Goal: Task Accomplishment & Management: Complete application form

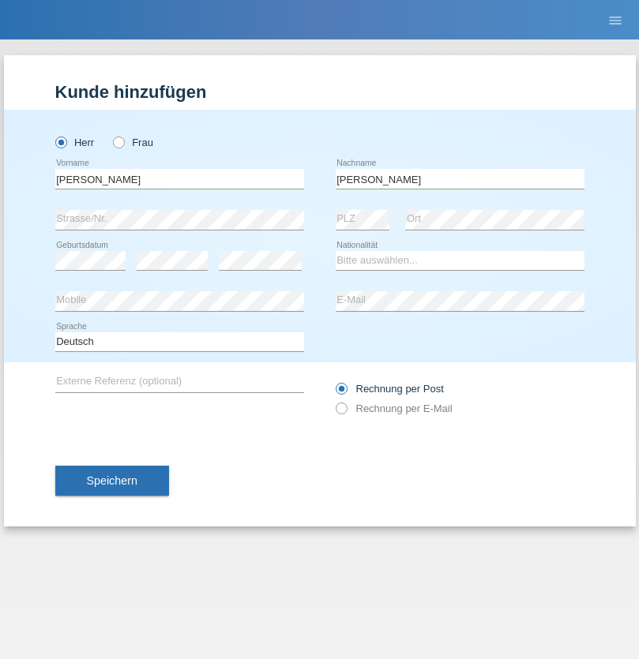
type input "[PERSON_NAME]"
select select "PT"
select select "C"
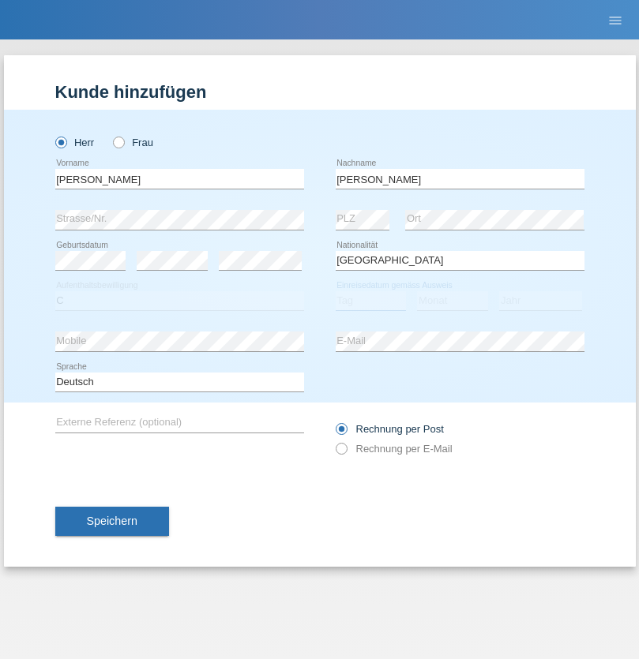
select select "01"
select select "06"
select select "2021"
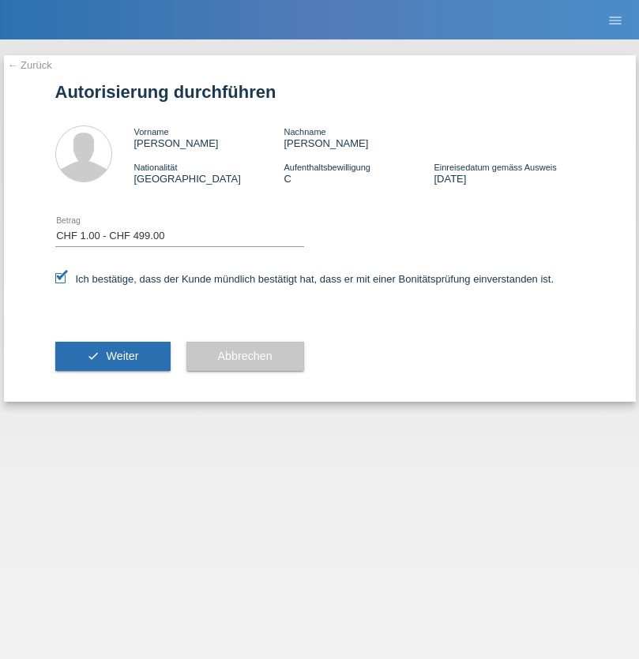
select select "1"
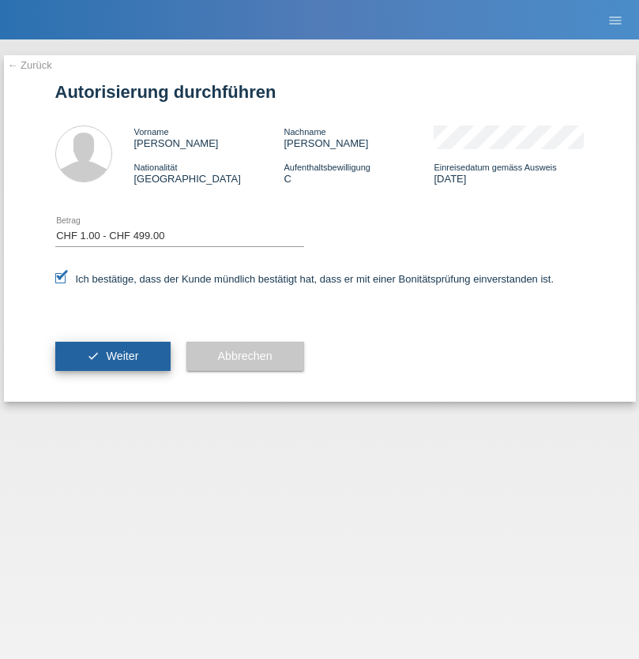
click at [112, 356] on span "Weiter" at bounding box center [122, 356] width 32 height 13
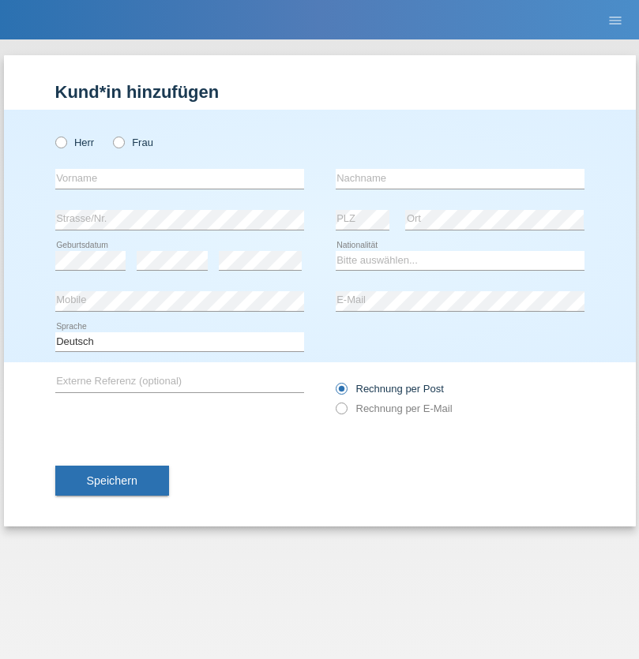
radio input "true"
click at [179, 178] on input "text" at bounding box center [179, 179] width 249 height 20
type input "Philipp"
click at [459, 178] on input "text" at bounding box center [459, 179] width 249 height 20
type input "Baru"
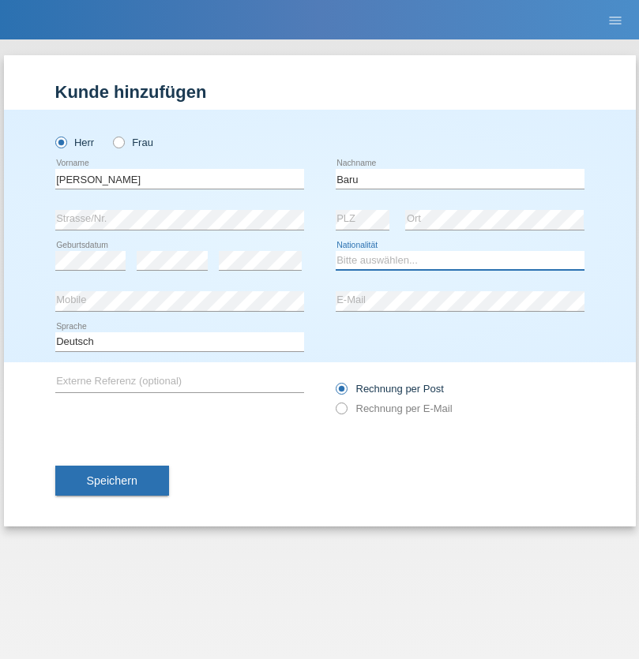
select select "CH"
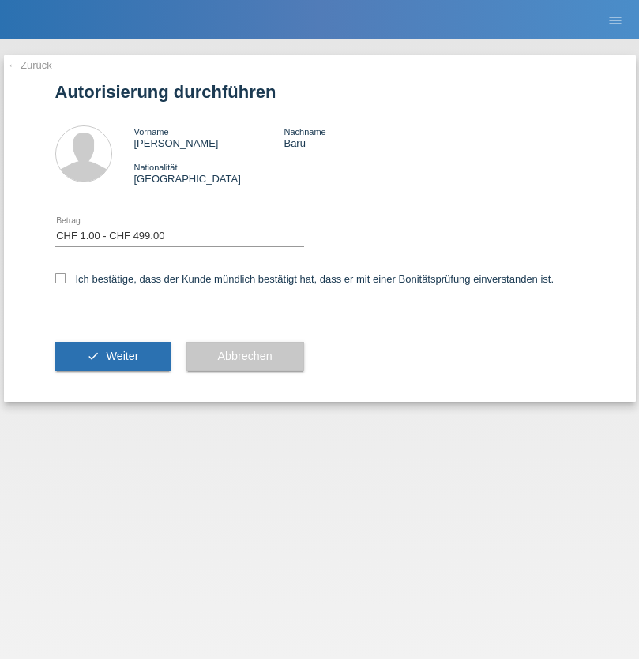
select select "1"
checkbox input "true"
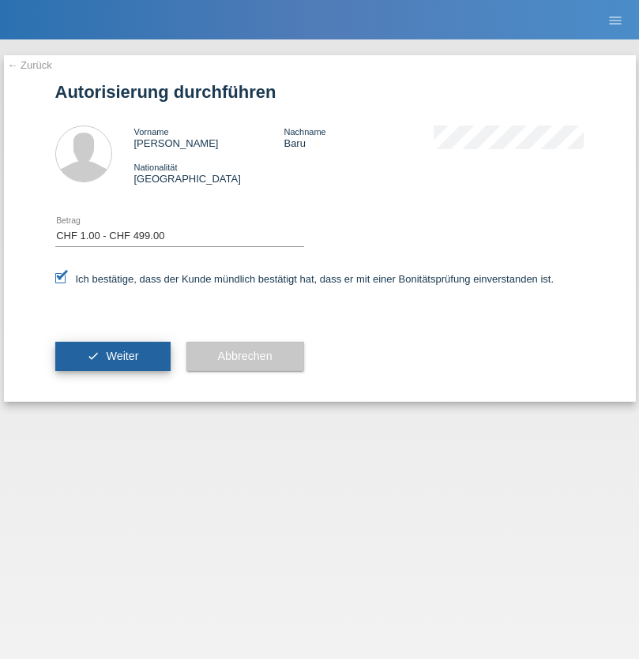
click at [112, 356] on span "Weiter" at bounding box center [122, 356] width 32 height 13
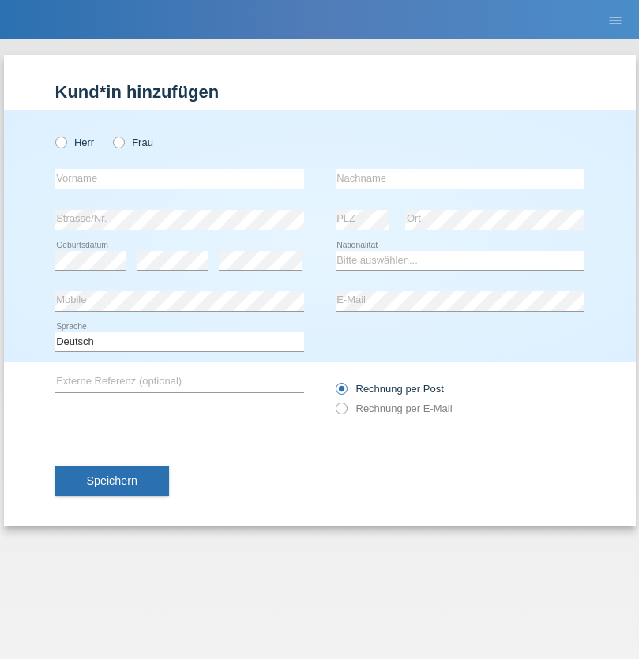
radio input "true"
click at [179, 178] on input "text" at bounding box center [179, 179] width 249 height 20
type input "Francesco"
click at [459, 178] on input "text" at bounding box center [459, 179] width 249 height 20
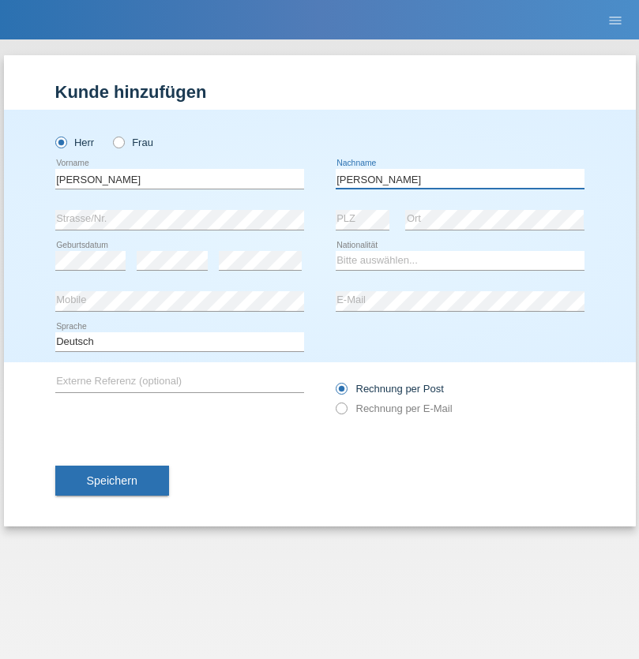
type input "Fortugno"
select select "IT"
select select "C"
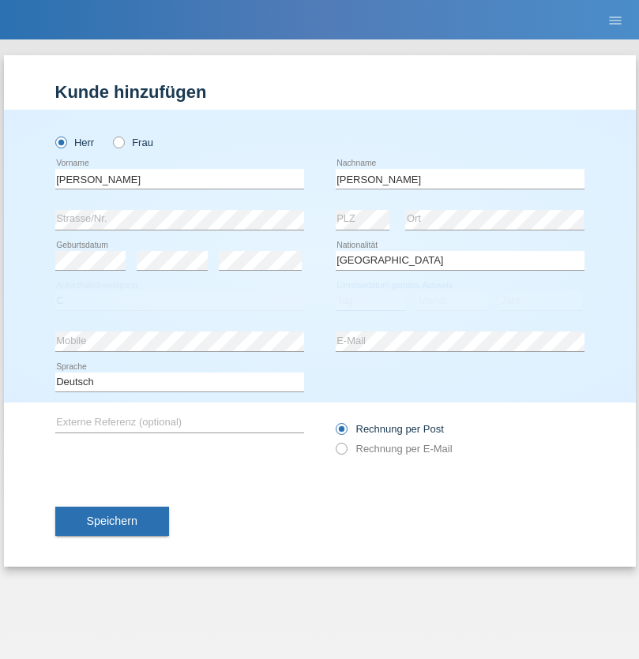
select select "09"
select select "08"
select select "2006"
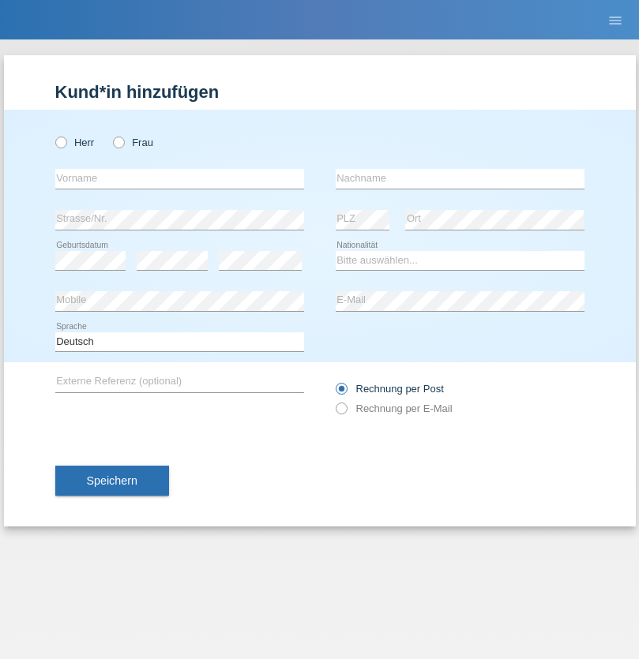
radio input "true"
click at [179, 178] on input "text" at bounding box center [179, 179] width 249 height 20
type input "[PERSON_NAME]"
click at [459, 178] on input "text" at bounding box center [459, 179] width 249 height 20
type input "Tzn"
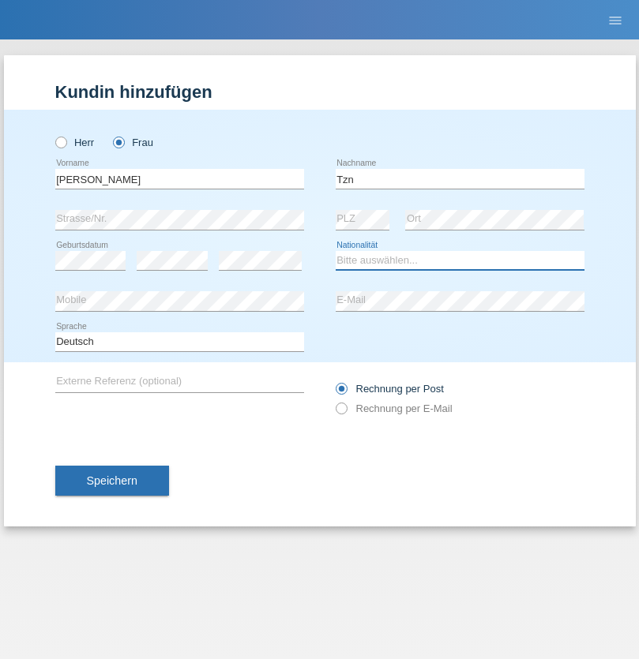
select select "IT"
select select "C"
select select "09"
select select "08"
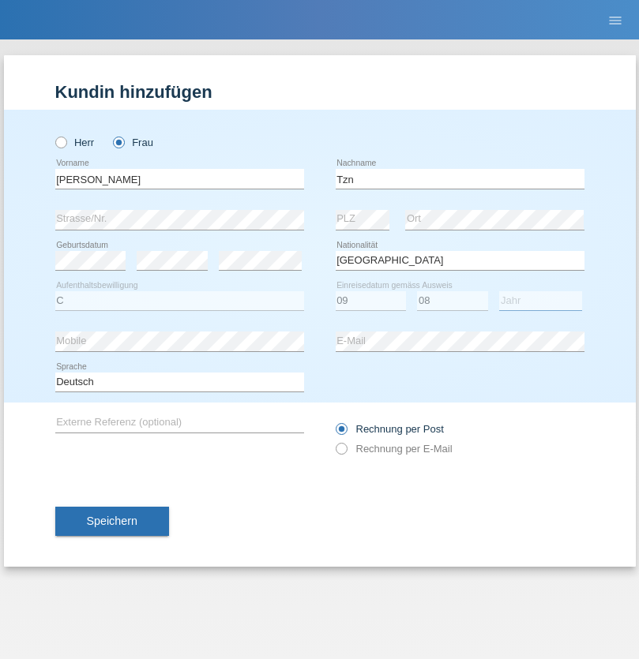
select select "2006"
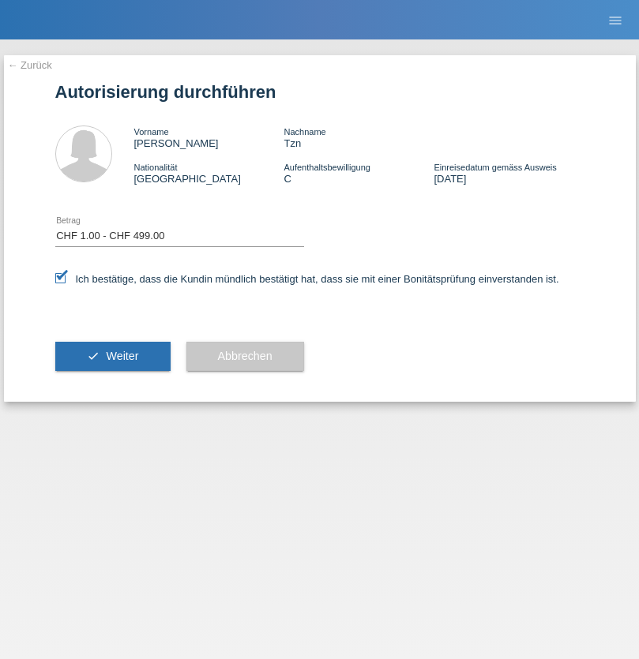
select select "1"
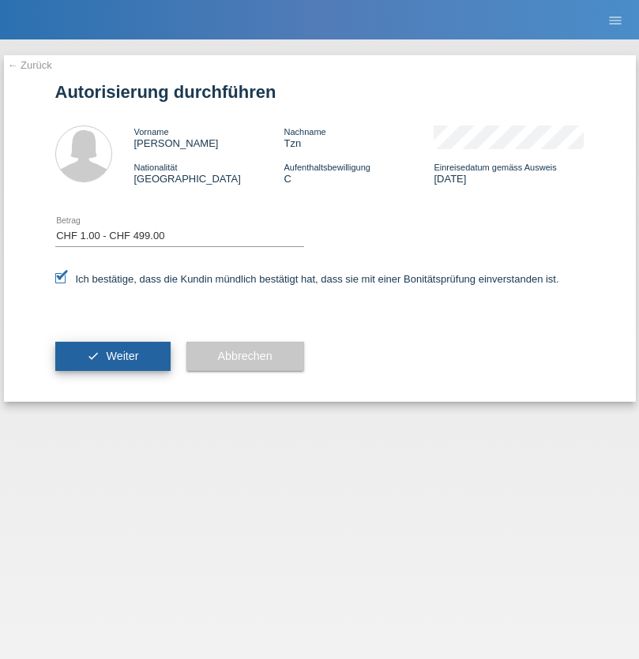
click at [112, 356] on span "Weiter" at bounding box center [122, 356] width 32 height 13
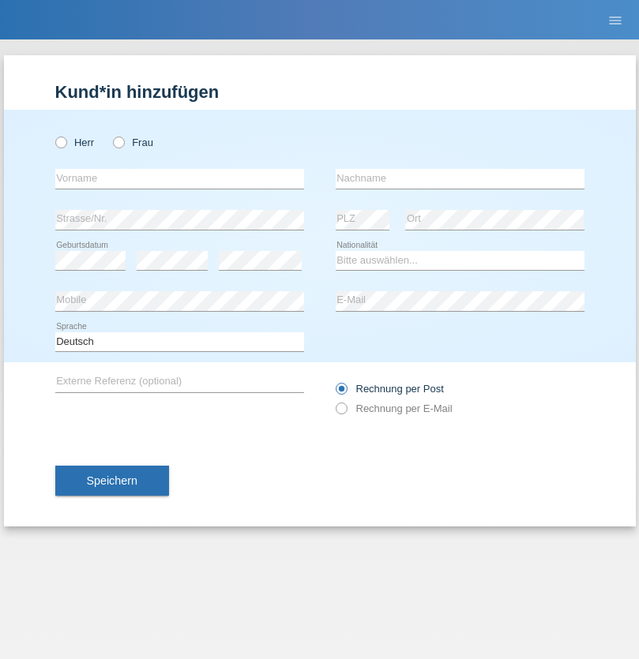
radio input "true"
click at [179, 178] on input "text" at bounding box center [179, 179] width 249 height 20
type input "Farkash"
click at [459, 178] on input "text" at bounding box center [459, 179] width 249 height 20
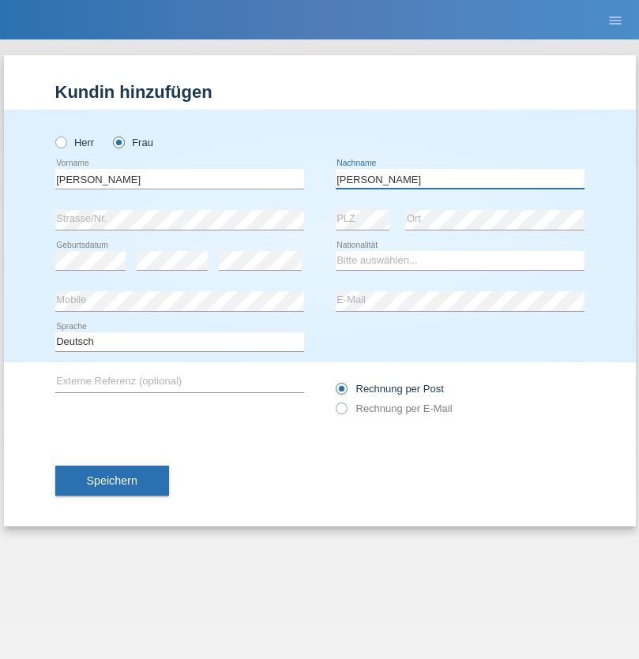
type input "Yolana"
select select "UA"
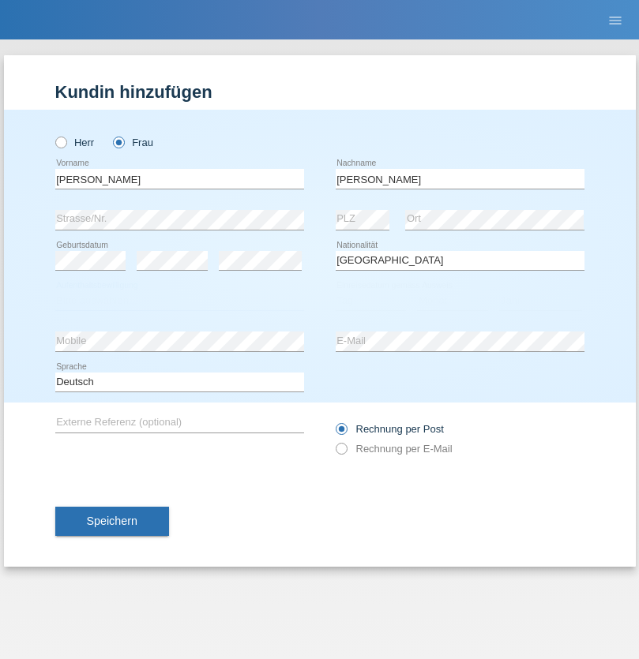
select select "C"
select select "23"
select select "10"
select select "2021"
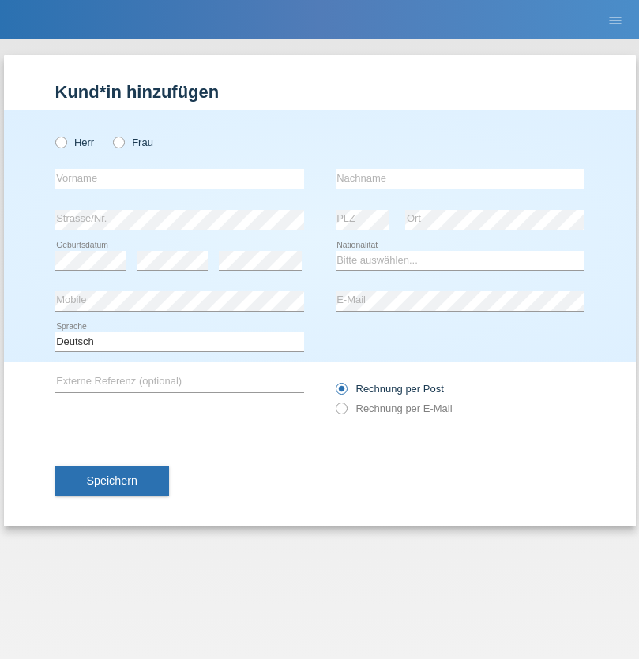
radio input "true"
click at [179, 178] on input "text" at bounding box center [179, 179] width 249 height 20
type input "Terezie"
click at [459, 178] on input "text" at bounding box center [459, 179] width 249 height 20
type input "Zachariášová"
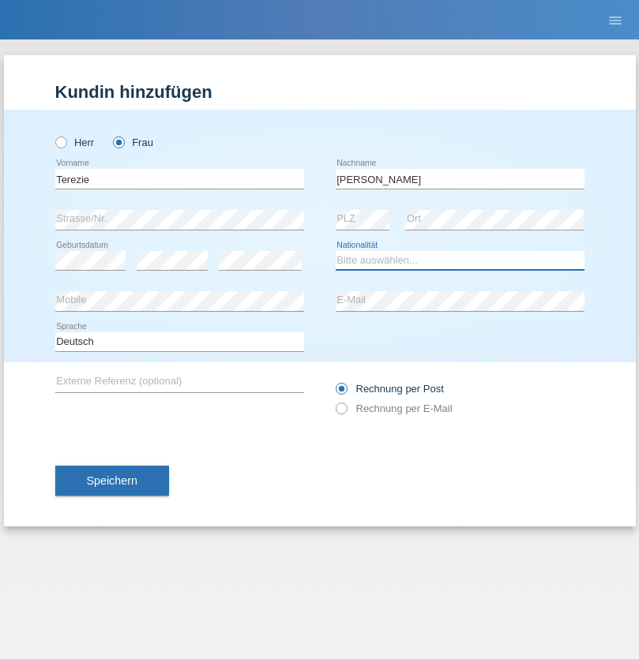
select select "CH"
radio input "true"
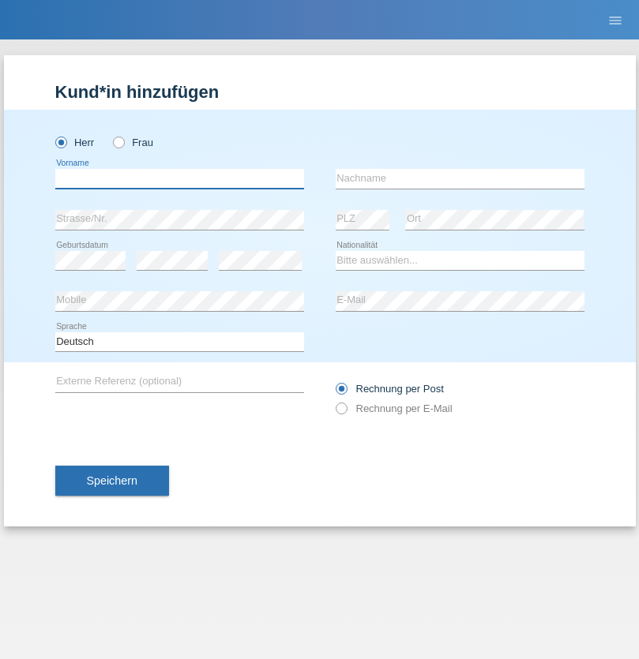
click at [179, 178] on input "text" at bounding box center [179, 179] width 249 height 20
type input "firat"
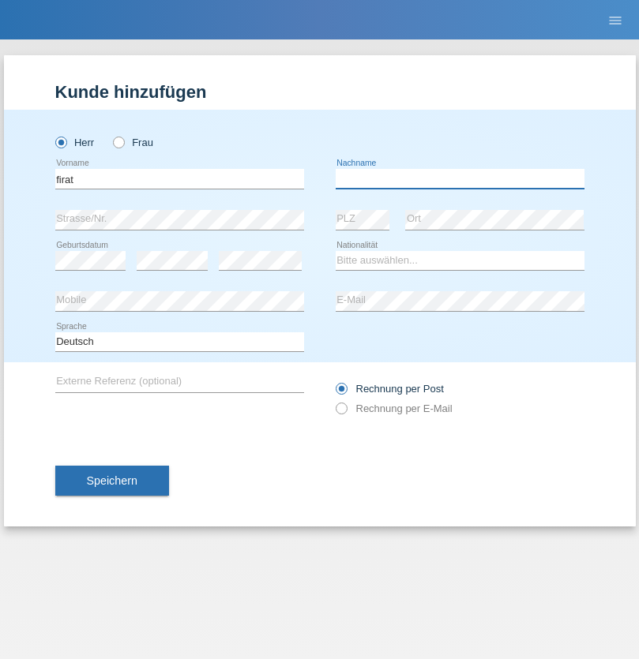
click at [459, 178] on input "text" at bounding box center [459, 179] width 249 height 20
type input "kara"
select select "CH"
radio input "true"
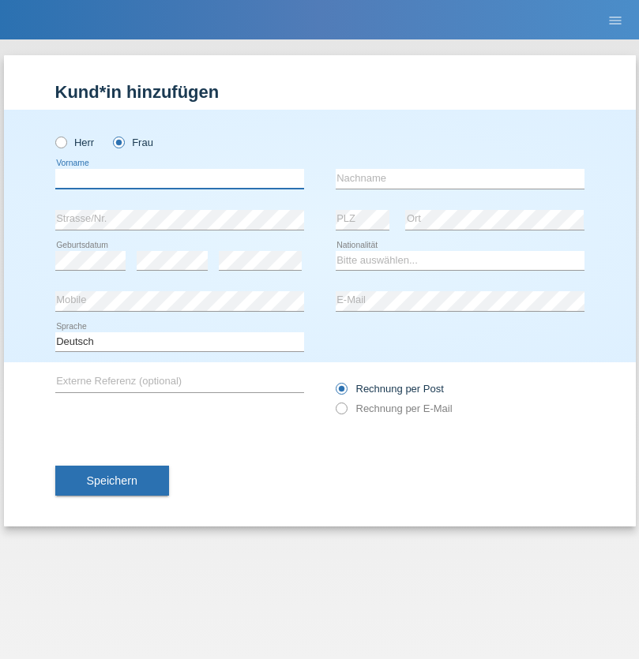
click at [179, 178] on input "text" at bounding box center [179, 179] width 249 height 20
type input "Nuria"
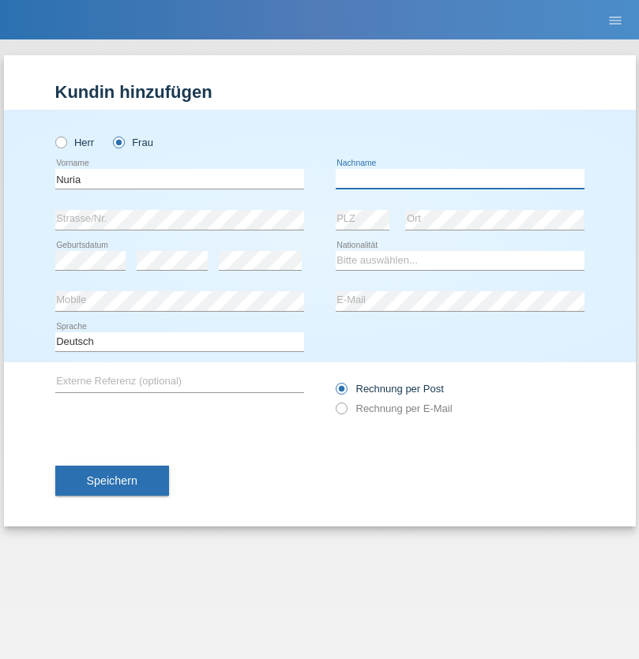
click at [459, 178] on input "text" at bounding box center [459, 179] width 249 height 20
type input "D'Antino"
select select "CH"
